Goal: Information Seeking & Learning: Learn about a topic

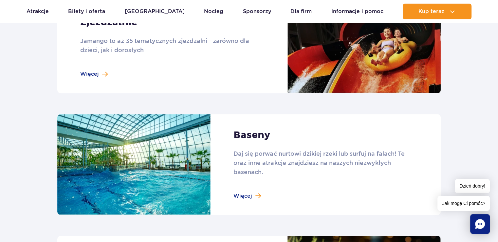
scroll to position [655, 0]
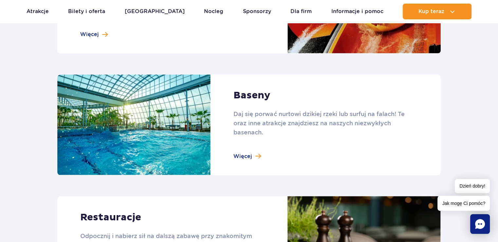
click at [252, 155] on link at bounding box center [248, 124] width 383 height 101
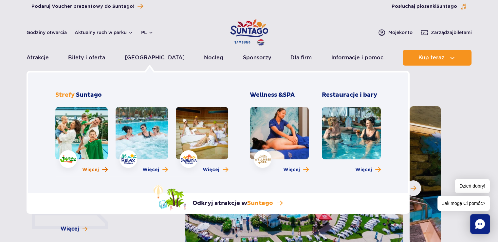
click at [96, 170] on span "Więcej" at bounding box center [90, 169] width 17 height 7
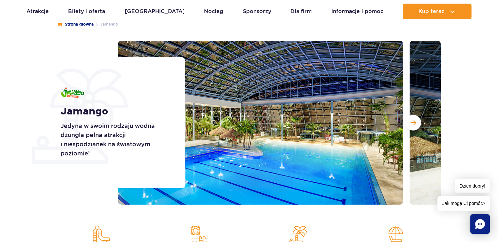
click at [313, 126] on img at bounding box center [260, 123] width 285 height 164
click at [416, 125] on span "Następny slajd" at bounding box center [414, 123] width 6 height 6
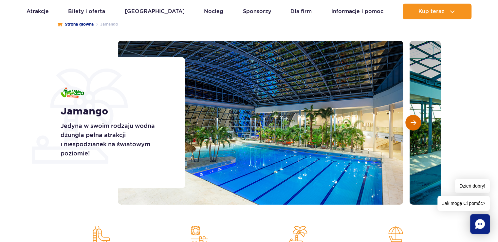
click at [408, 121] on button "Następny slajd" at bounding box center [413, 123] width 16 height 16
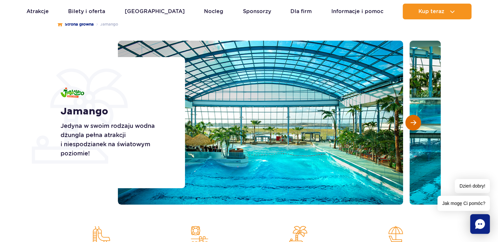
click at [412, 121] on span "Następny slajd" at bounding box center [414, 123] width 6 height 6
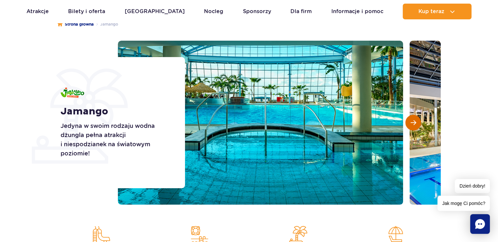
click at [412, 121] on span "Następny slajd" at bounding box center [414, 123] width 6 height 6
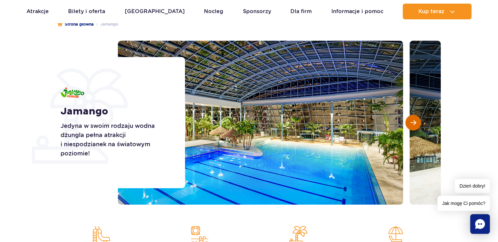
click at [412, 121] on span "Następny slajd" at bounding box center [414, 123] width 6 height 6
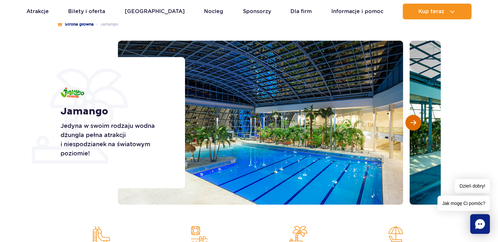
click at [412, 121] on span "Następny slajd" at bounding box center [414, 123] width 6 height 6
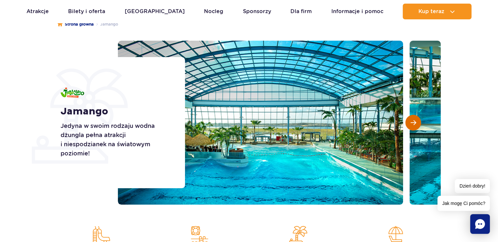
click at [412, 121] on span "Następny slajd" at bounding box center [414, 123] width 6 height 6
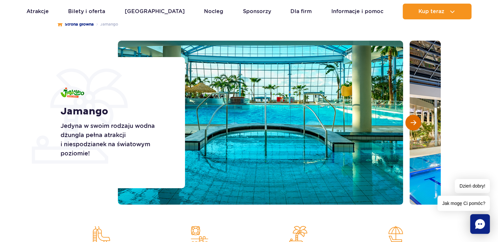
click at [412, 121] on span "Następny slajd" at bounding box center [414, 123] width 6 height 6
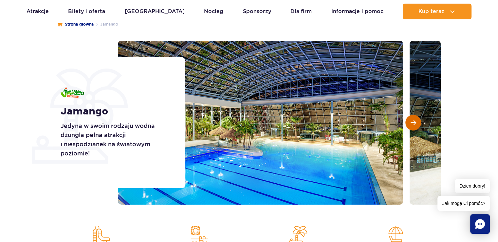
click at [412, 121] on span "Następny slajd" at bounding box center [414, 123] width 6 height 6
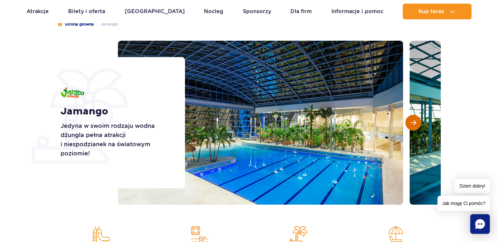
click at [412, 121] on span "Następny slajd" at bounding box center [414, 123] width 6 height 6
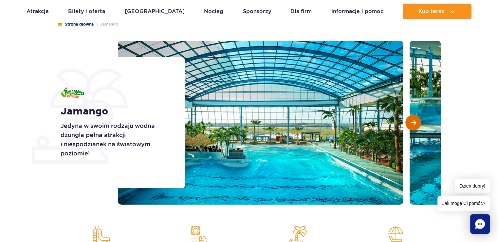
click at [412, 121] on span "Następny slajd" at bounding box center [414, 123] width 6 height 6
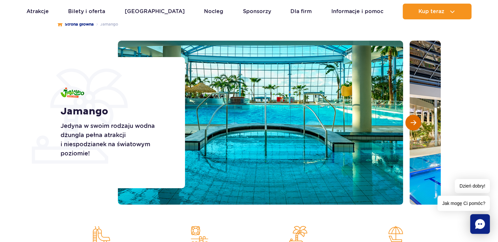
click at [409, 121] on button "Następny slajd" at bounding box center [413, 123] width 16 height 16
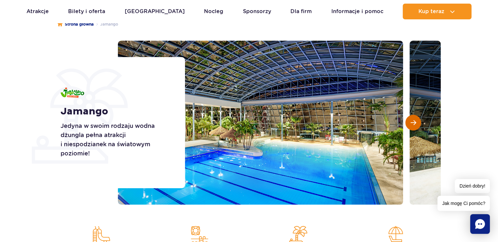
click at [411, 122] on span "Następny slajd" at bounding box center [414, 123] width 6 height 6
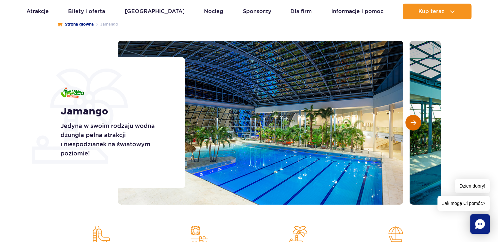
click at [411, 122] on span "Następny slajd" at bounding box center [414, 123] width 6 height 6
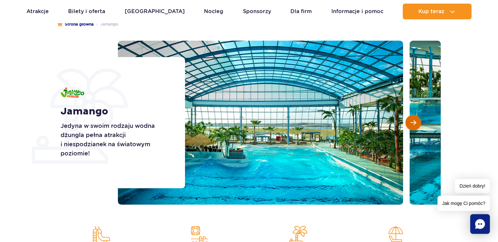
click at [411, 122] on span "Następny slajd" at bounding box center [414, 123] width 6 height 6
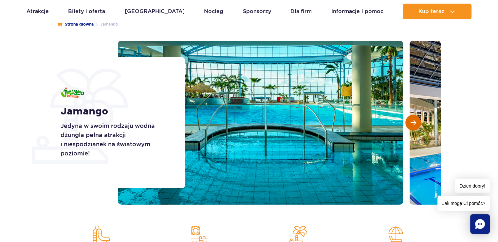
click at [411, 122] on span "Następny slajd" at bounding box center [414, 123] width 6 height 6
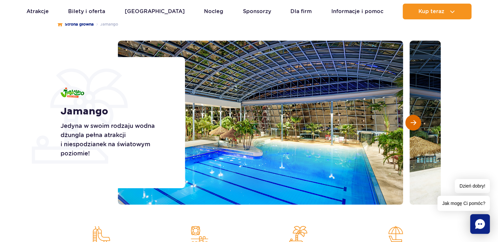
click at [411, 122] on span "Następny slajd" at bounding box center [414, 123] width 6 height 6
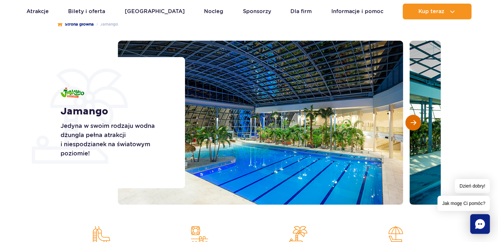
click at [411, 122] on span "Następny slajd" at bounding box center [414, 123] width 6 height 6
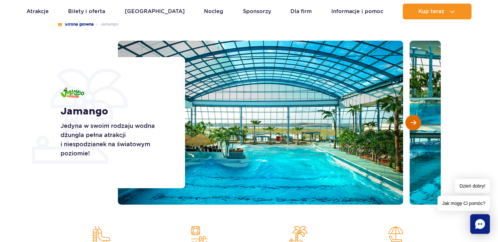
click at [411, 122] on span "Następny slajd" at bounding box center [414, 123] width 6 height 6
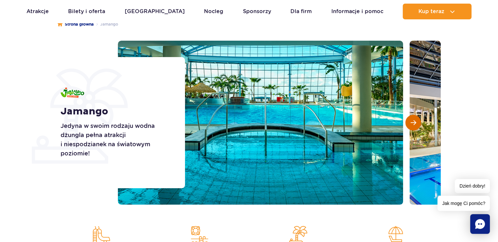
click at [411, 122] on span "Następny slajd" at bounding box center [414, 123] width 6 height 6
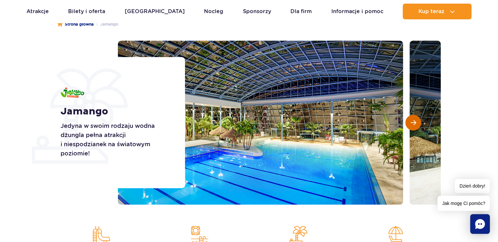
click at [413, 121] on span "Następny slajd" at bounding box center [414, 123] width 6 height 6
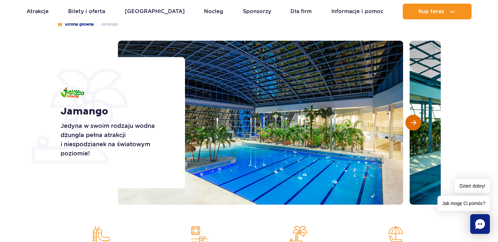
click at [413, 121] on span "Następny slajd" at bounding box center [414, 123] width 6 height 6
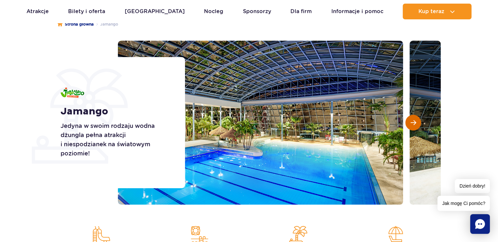
click at [413, 121] on span "Następny slajd" at bounding box center [414, 123] width 6 height 6
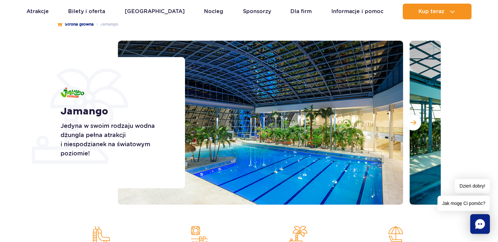
drag, startPoint x: 413, startPoint y: 121, endPoint x: 426, endPoint y: 167, distance: 48.4
drag, startPoint x: 426, startPoint y: 167, endPoint x: 480, endPoint y: 54, distance: 125.5
click at [480, 54] on section "Jamango Jedyna w swoim rodzaju wodna dżungla pełna atrakcji i niespodzianek na …" at bounding box center [249, 123] width 498 height 164
click at [413, 124] on span "Następny slajd" at bounding box center [414, 123] width 6 height 6
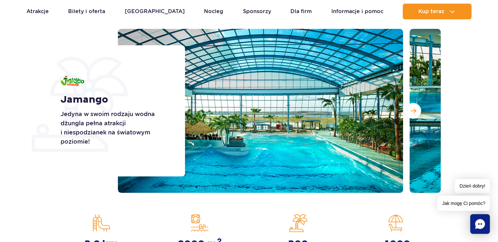
scroll to position [131, 0]
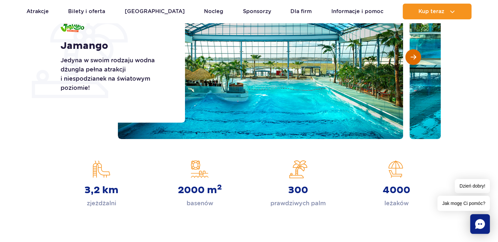
click at [413, 56] on span "Następny slajd" at bounding box center [414, 57] width 6 height 6
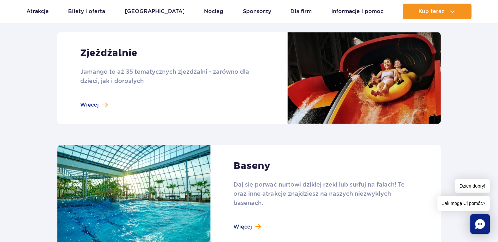
scroll to position [589, 0]
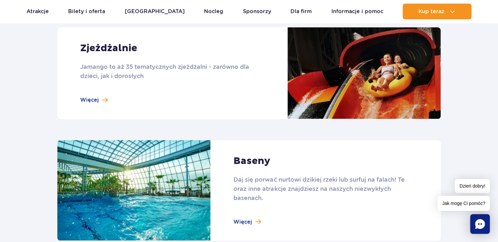
click at [104, 101] on link at bounding box center [248, 73] width 383 height 92
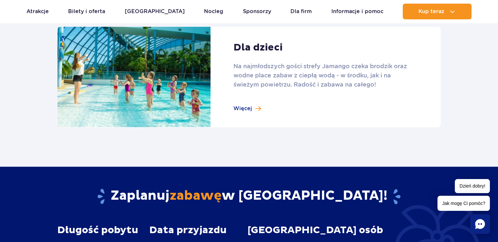
scroll to position [949, 0]
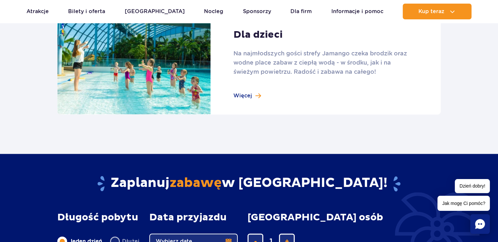
click at [250, 96] on link at bounding box center [248, 64] width 383 height 101
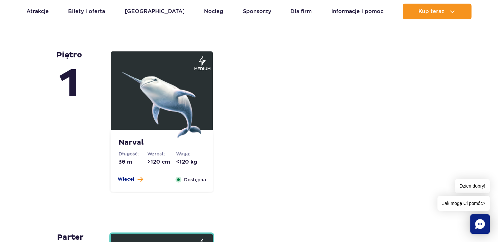
scroll to position [1473, 0]
click at [177, 118] on img at bounding box center [161, 98] width 79 height 79
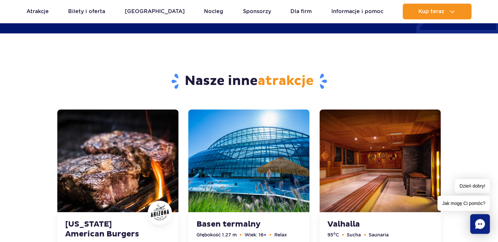
scroll to position [2296, 0]
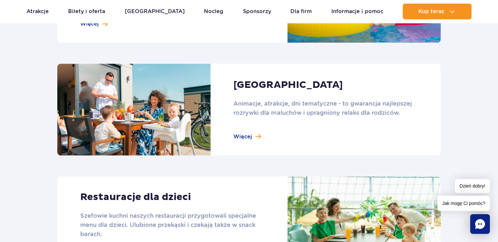
scroll to position [524, 0]
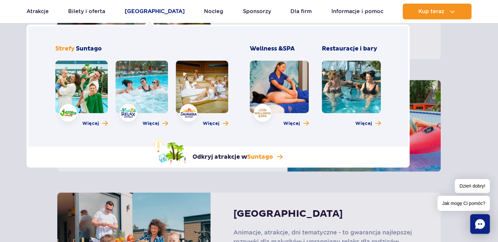
click at [151, 9] on link "[GEOGRAPHIC_DATA]" at bounding box center [155, 12] width 60 height 16
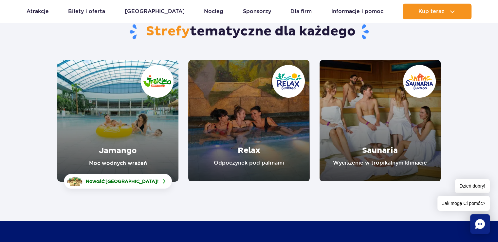
scroll to position [65, 0]
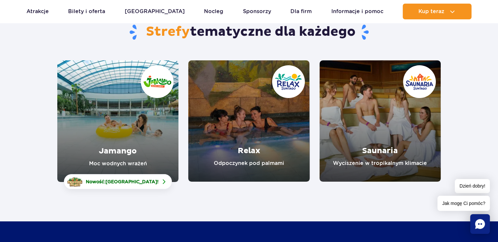
click at [122, 164] on link "Jamango" at bounding box center [117, 120] width 121 height 121
drag, startPoint x: 122, startPoint y: 150, endPoint x: 128, endPoint y: 149, distance: 5.6
click at [122, 149] on link "Jamango" at bounding box center [117, 120] width 121 height 121
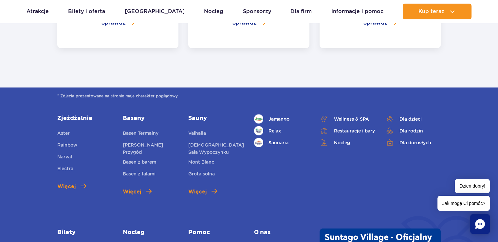
scroll to position [1665, 0]
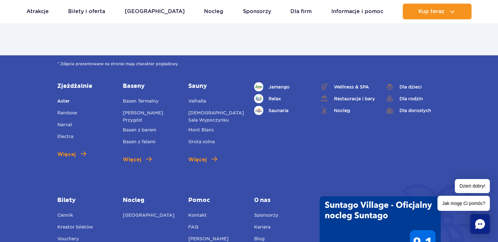
click at [63, 98] on span "Aster" at bounding box center [63, 100] width 12 height 5
click at [68, 110] on span "Rainbow" at bounding box center [67, 112] width 20 height 5
click at [146, 109] on link "[PERSON_NAME] Przygód" at bounding box center [151, 116] width 56 height 14
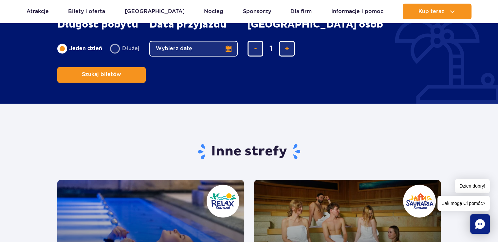
scroll to position [1141, 0]
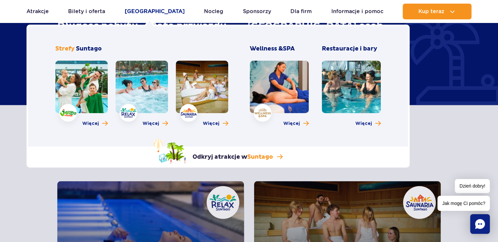
click at [147, 8] on link "[GEOGRAPHIC_DATA]" at bounding box center [155, 12] width 60 height 16
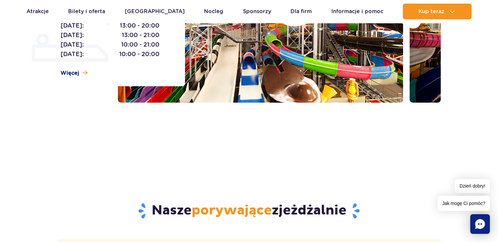
scroll to position [98, 0]
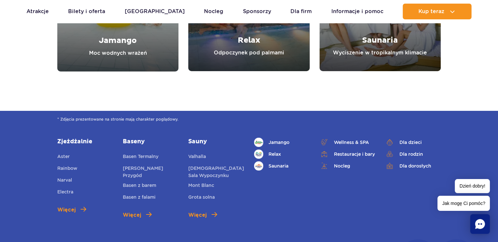
scroll to position [2488, 0]
